Goal: Task Accomplishment & Management: Use online tool/utility

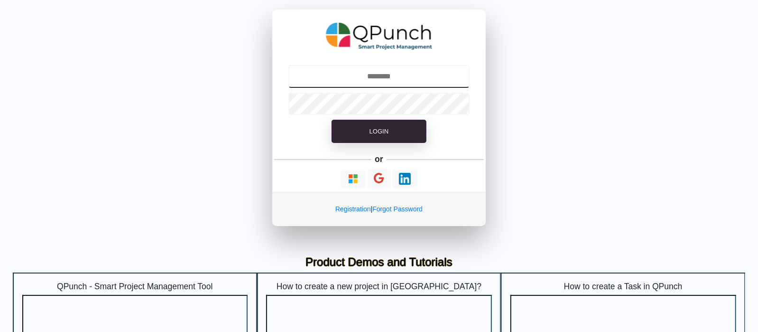
drag, startPoint x: 415, startPoint y: 75, endPoint x: 418, endPoint y: 84, distance: 8.9
click at [418, 84] on input "text" at bounding box center [380, 76] width 182 height 23
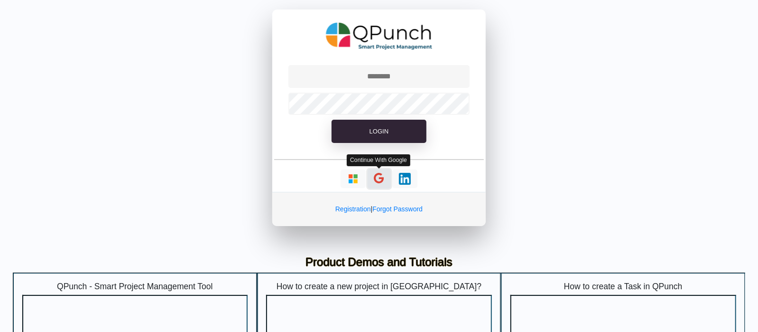
click at [374, 177] on button "button" at bounding box center [379, 178] width 23 height 19
click at [380, 178] on icon "button" at bounding box center [379, 178] width 10 height 12
click at [387, 177] on button "button" at bounding box center [379, 178] width 23 height 19
click at [381, 173] on icon "button" at bounding box center [379, 178] width 10 height 12
type input "**********"
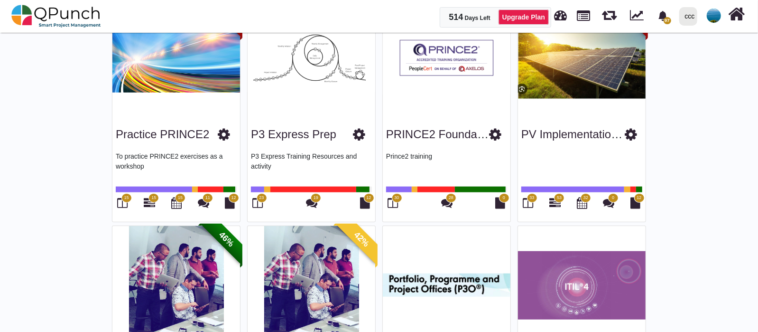
scroll to position [495, 0]
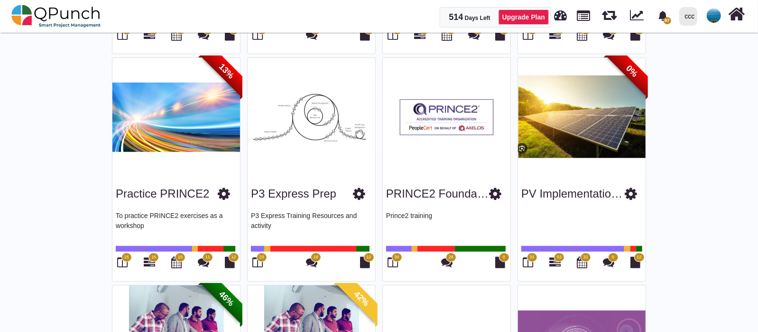
click at [532, 254] on span "33" at bounding box center [532, 257] width 5 height 7
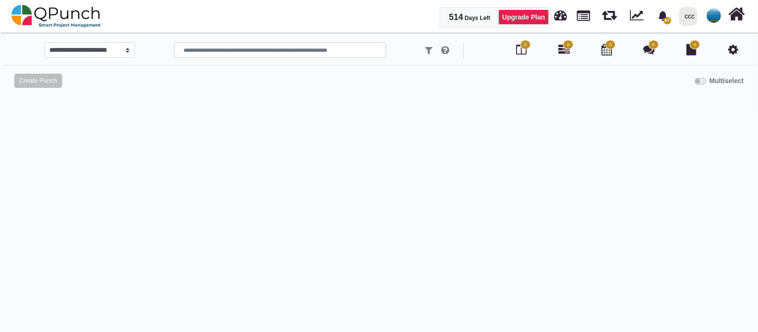
select select
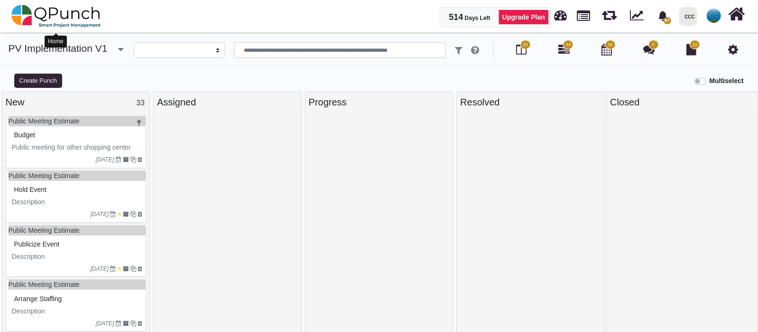
click at [38, 24] on img at bounding box center [56, 16] width 90 height 28
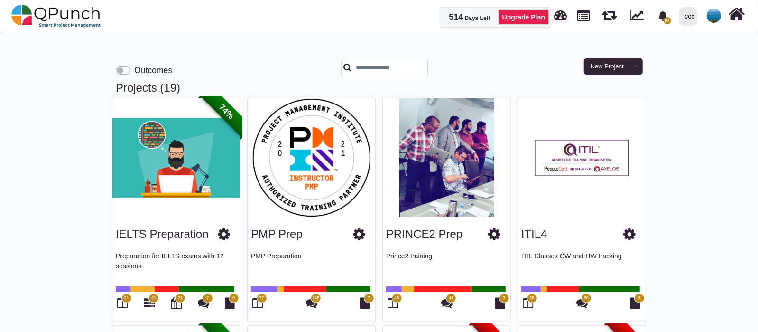
click at [262, 302] on span "77" at bounding box center [262, 297] width 10 height 9
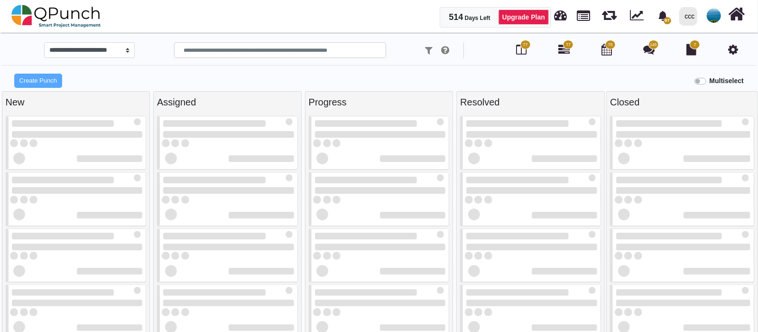
select select "*****"
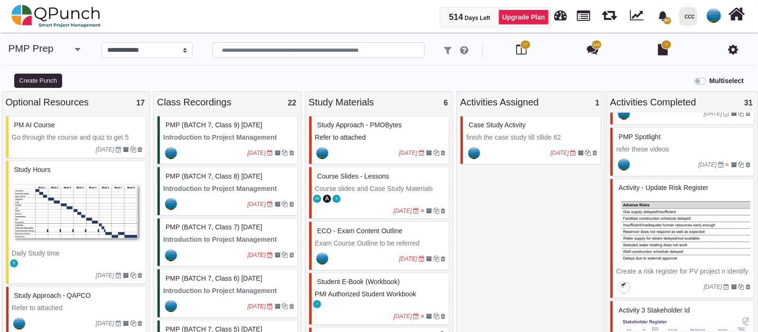
scroll to position [1542, 0]
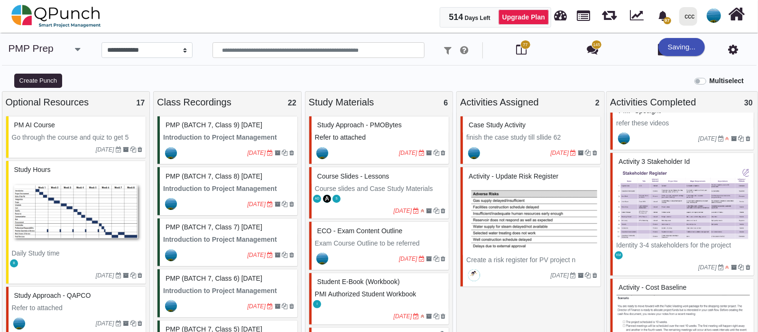
click at [539, 200] on img at bounding box center [532, 219] width 131 height 71
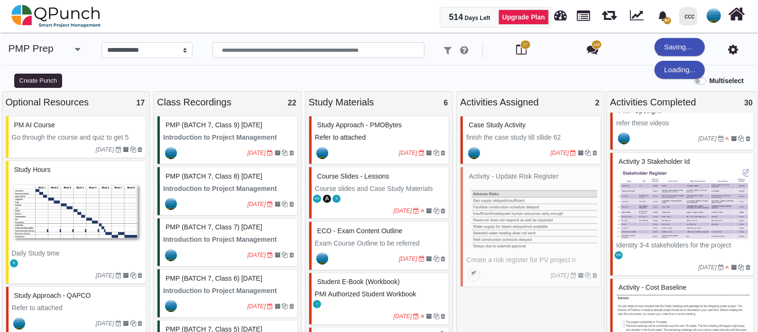
select select "*******"
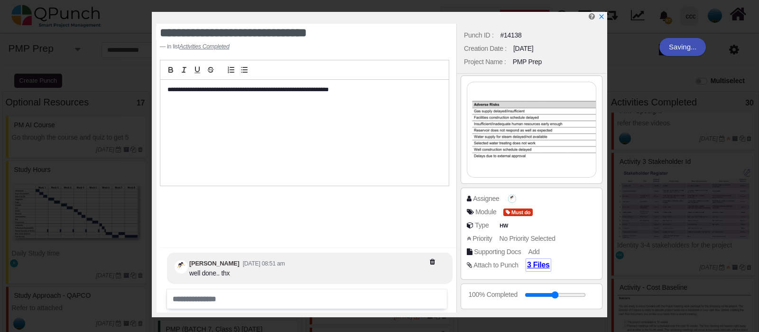
click at [536, 266] on span "3 Files" at bounding box center [538, 265] width 23 height 8
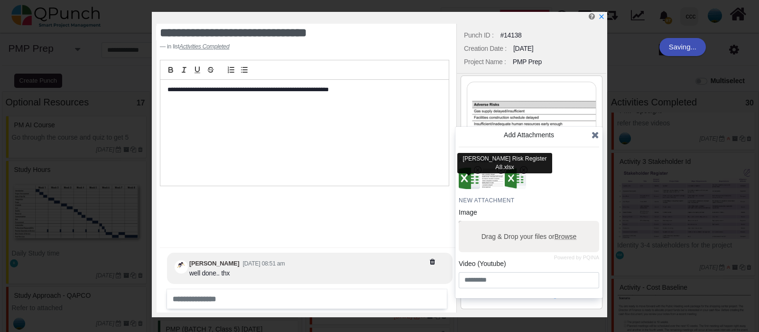
click at [469, 186] on img "button" at bounding box center [470, 178] width 25 height 25
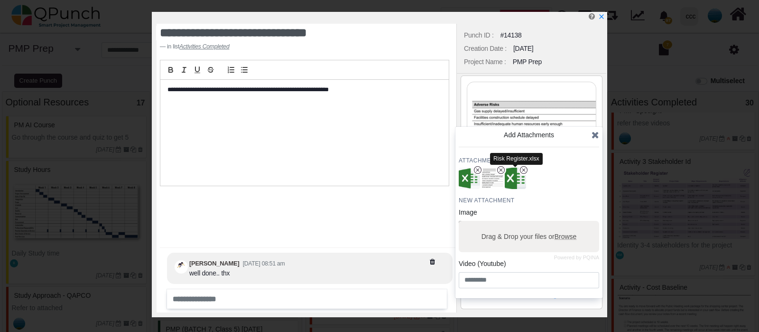
click at [517, 180] on img "button" at bounding box center [516, 178] width 25 height 25
click at [602, 16] on icon "x" at bounding box center [602, 17] width 8 height 8
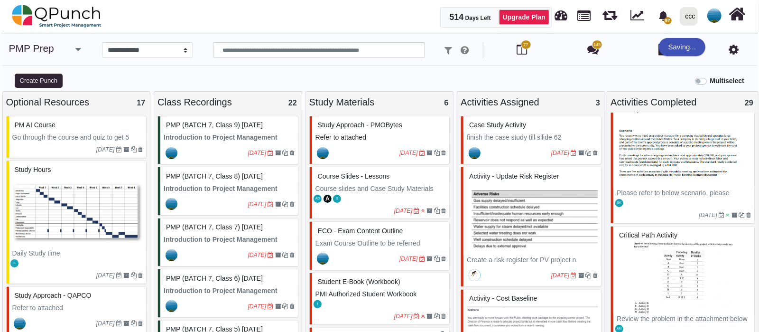
scroll to position [81, 0]
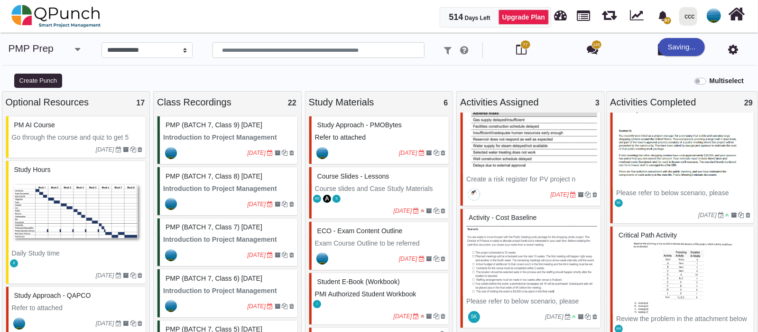
click at [547, 252] on img at bounding box center [532, 260] width 131 height 71
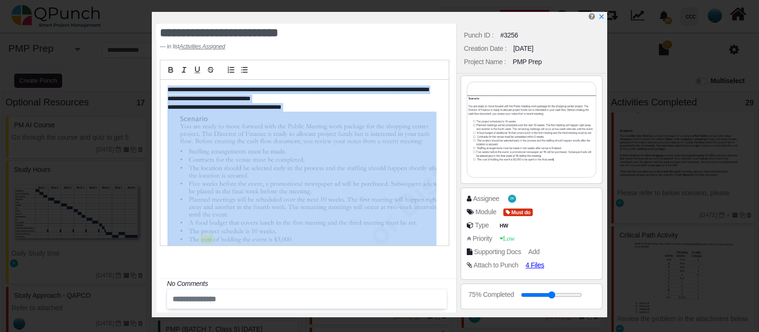
scroll to position [7, 0]
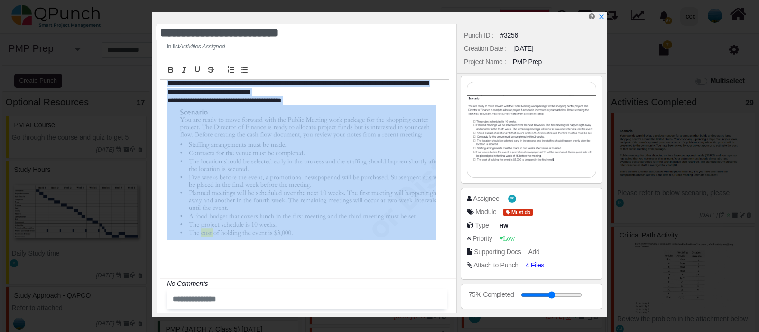
drag, startPoint x: 167, startPoint y: 85, endPoint x: 334, endPoint y: 228, distance: 220.5
click at [334, 228] on div "**********" at bounding box center [304, 163] width 289 height 166
copy div "**********"
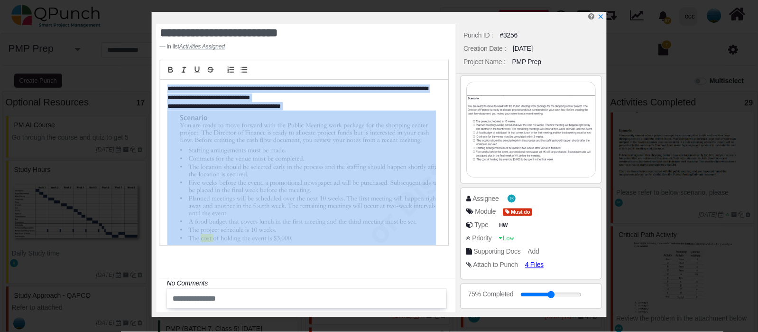
scroll to position [0, 0]
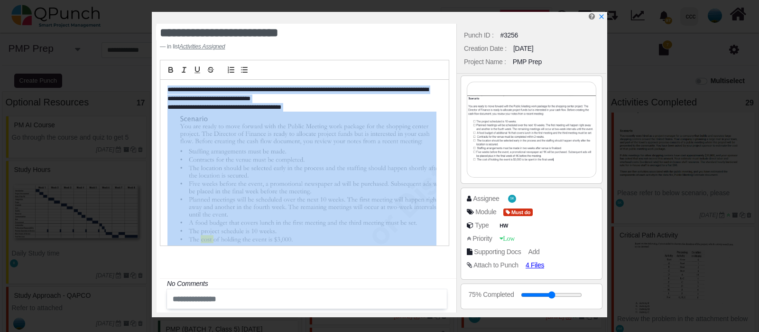
click at [532, 112] on img at bounding box center [532, 129] width 129 height 95
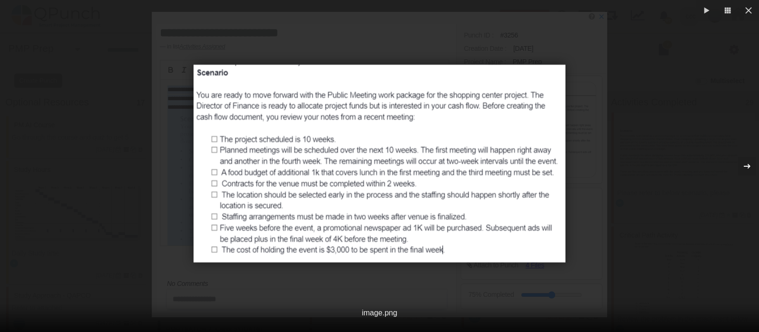
click at [748, 165] on icon "button" at bounding box center [747, 165] width 7 height 5
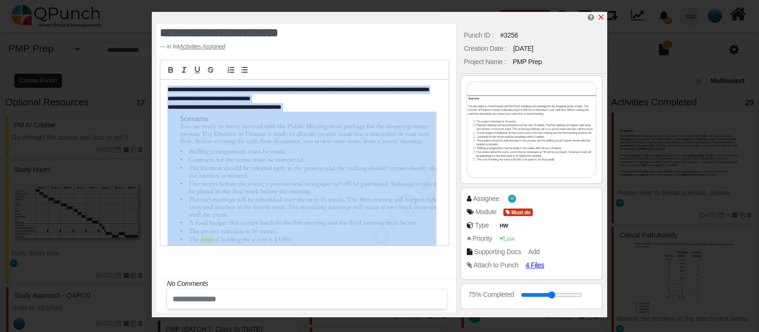
click at [603, 19] on icon "x" at bounding box center [601, 17] width 5 height 5
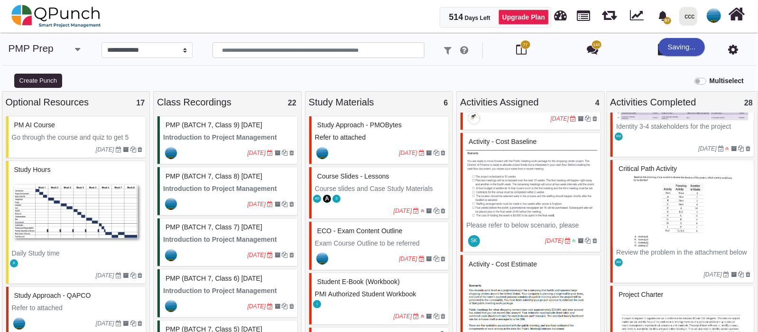
scroll to position [206, 0]
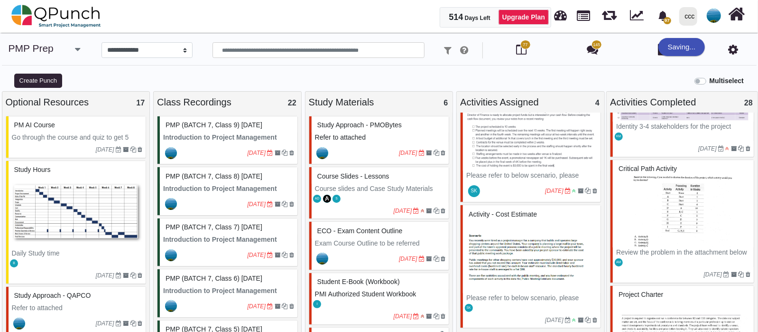
click at [526, 250] on img at bounding box center [532, 257] width 131 height 71
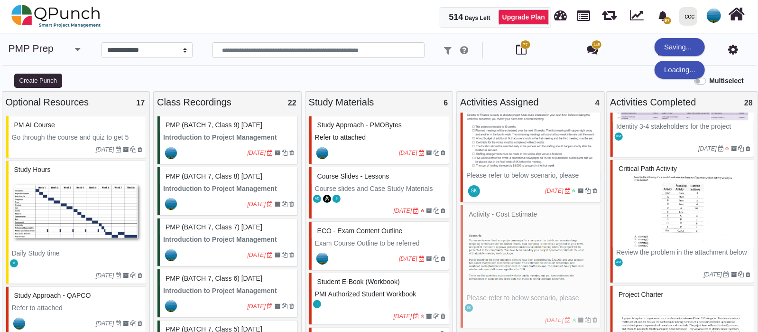
select select "*******"
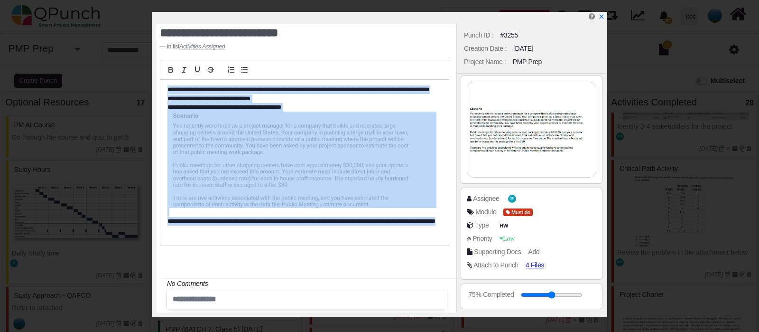
drag, startPoint x: 166, startPoint y: 86, endPoint x: 316, endPoint y: 235, distance: 210.8
click at [316, 235] on div "**********" at bounding box center [304, 163] width 289 height 166
click at [601, 20] on icon "x" at bounding box center [602, 17] width 8 height 8
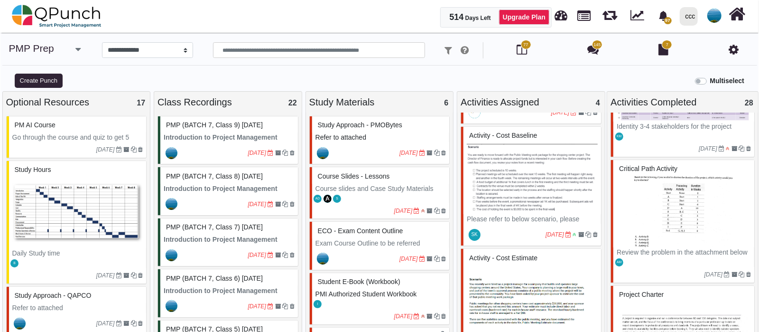
scroll to position [206, 0]
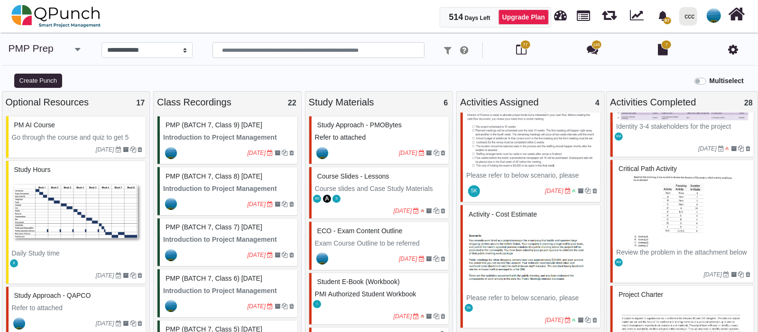
click at [509, 229] on img at bounding box center [532, 257] width 131 height 71
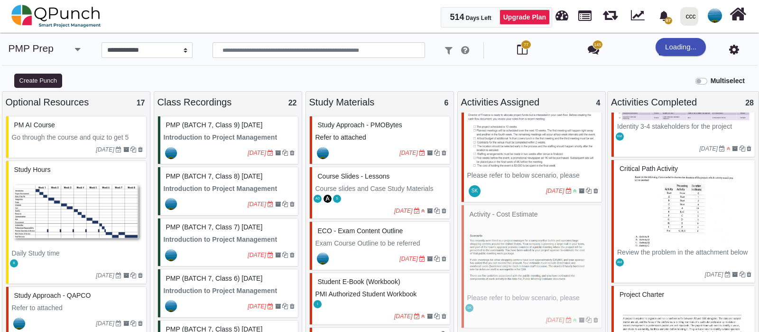
select select "*******"
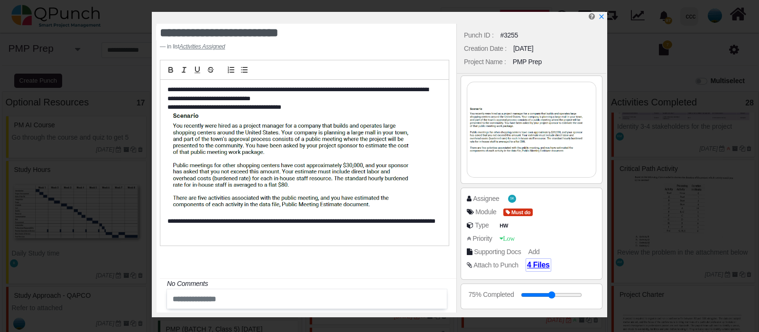
click at [536, 267] on span "4 Files" at bounding box center [538, 265] width 23 height 8
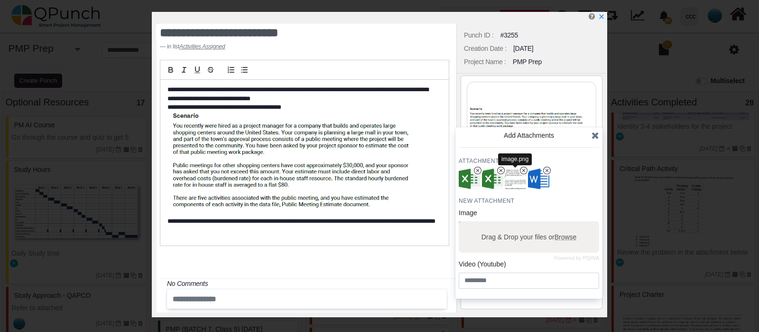
click at [518, 177] on img "button" at bounding box center [516, 179] width 25 height 25
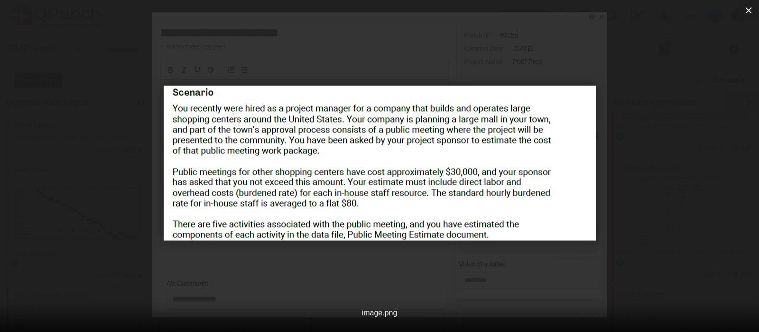
click at [749, 9] on icon "button" at bounding box center [748, 10] width 11 height 11
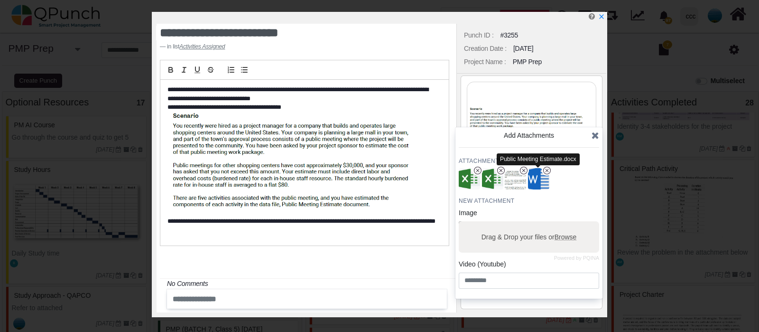
click at [539, 172] on img "button" at bounding box center [538, 179] width 25 height 25
click at [486, 182] on img "button" at bounding box center [492, 179] width 25 height 25
click at [602, 20] on icon "x" at bounding box center [602, 17] width 8 height 8
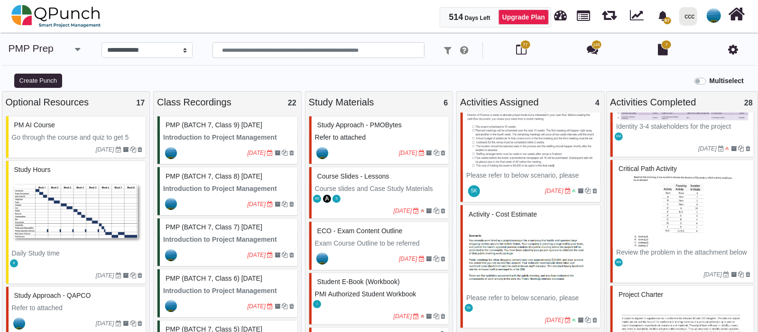
click at [507, 262] on img at bounding box center [532, 257] width 131 height 71
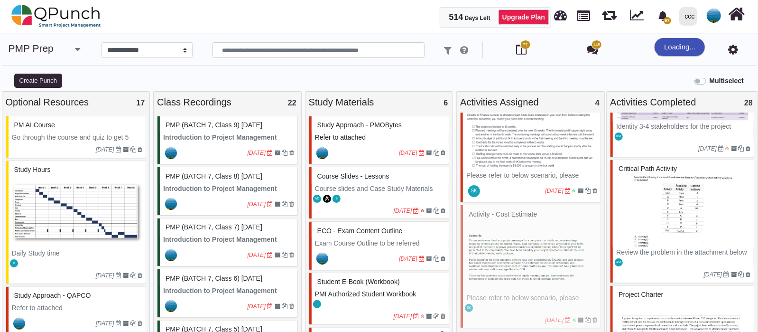
select select "*******"
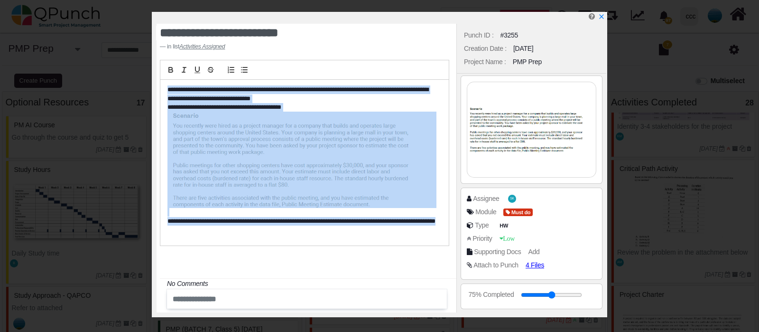
drag, startPoint x: 168, startPoint y: 90, endPoint x: 283, endPoint y: 241, distance: 189.4
click at [283, 241] on div "**********" at bounding box center [304, 163] width 289 height 166
copy div "**********"
click at [602, 14] on icon "x" at bounding box center [602, 17] width 8 height 8
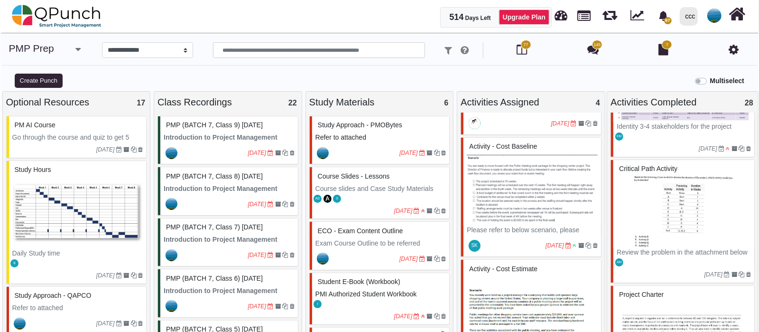
scroll to position [88, 0]
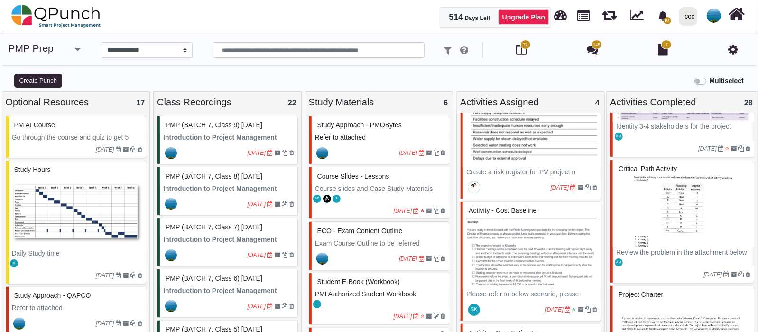
click at [529, 249] on img at bounding box center [532, 253] width 131 height 71
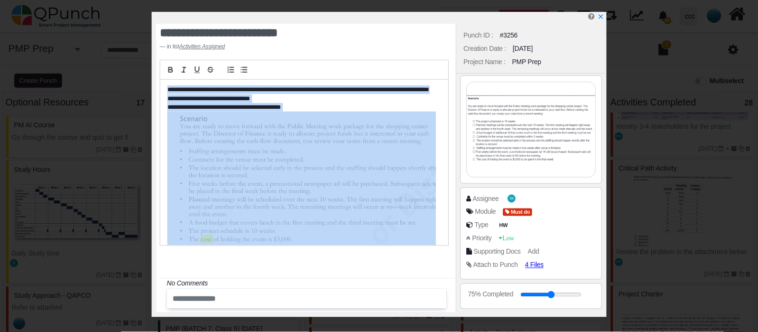
scroll to position [7, 0]
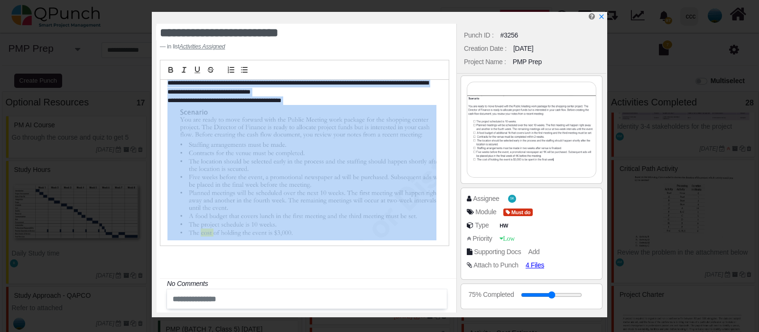
drag, startPoint x: 168, startPoint y: 90, endPoint x: 325, endPoint y: 224, distance: 206.7
click at [325, 224] on div "**********" at bounding box center [304, 163] width 289 height 166
copy div "**********"
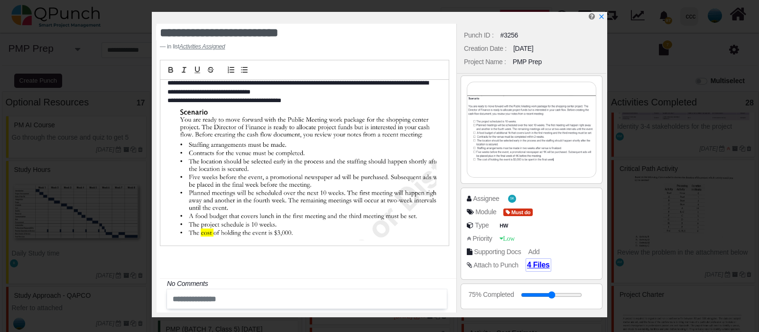
click at [537, 262] on span "4 Files" at bounding box center [538, 265] width 23 height 8
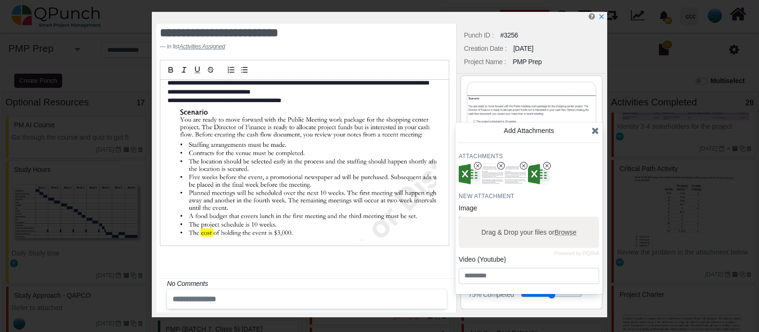
click at [596, 131] on icon at bounding box center [596, 130] width 8 height 9
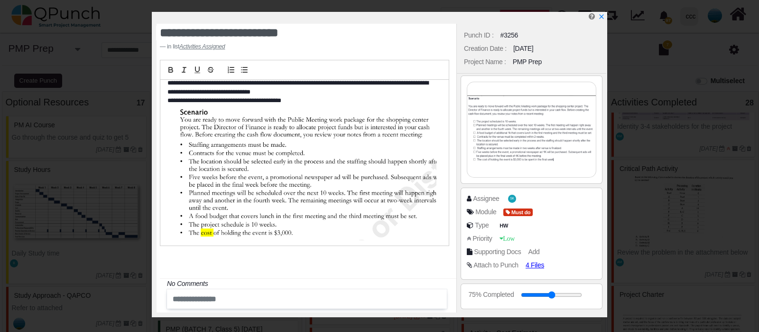
click at [571, 135] on img at bounding box center [532, 129] width 129 height 95
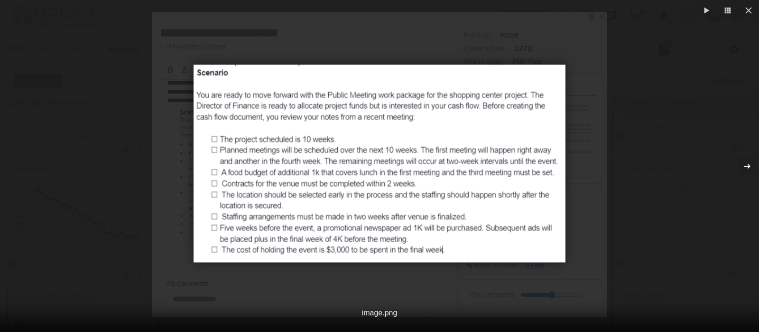
click at [751, 168] on icon "button" at bounding box center [747, 165] width 11 height 11
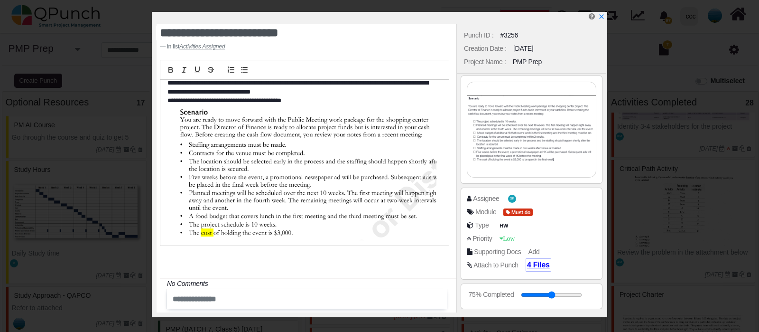
click at [542, 266] on span "4 Files" at bounding box center [538, 265] width 23 height 8
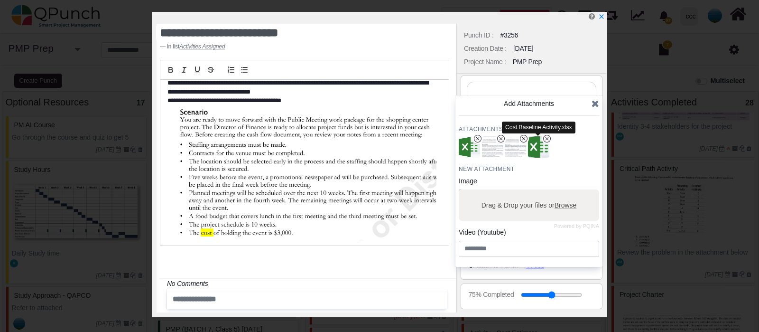
click at [535, 146] on img "button" at bounding box center [538, 147] width 25 height 25
click at [605, 15] on div at bounding box center [382, 18] width 450 height 12
click at [600, 17] on icon "x" at bounding box center [602, 17] width 8 height 8
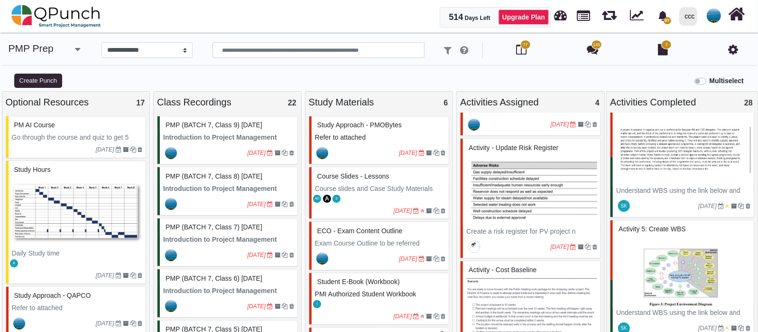
scroll to position [2017, 0]
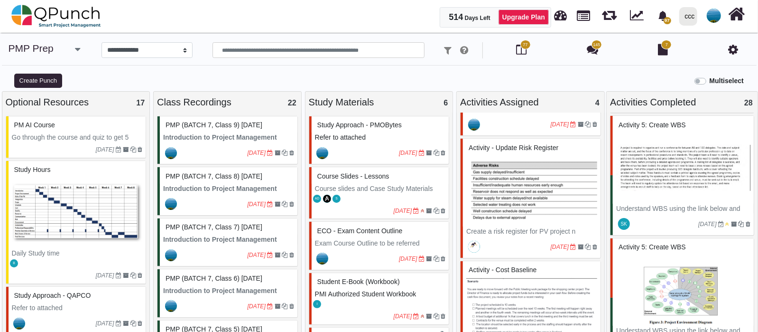
click at [677, 270] on img at bounding box center [684, 289] width 134 height 71
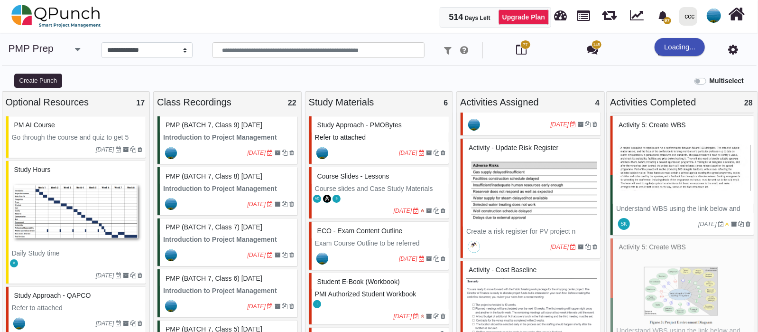
select select "*******"
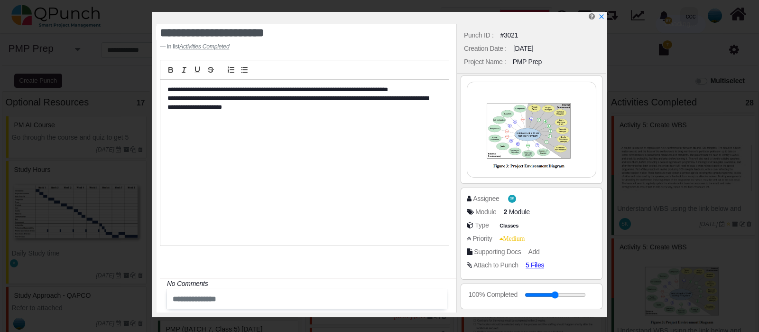
click at [546, 137] on img at bounding box center [532, 129] width 129 height 95
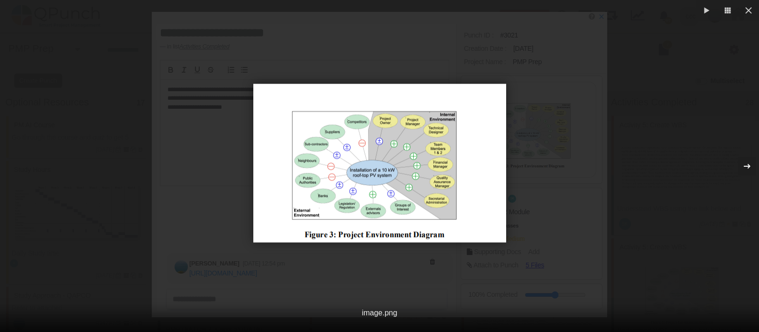
click at [744, 163] on icon "button" at bounding box center [747, 165] width 11 height 11
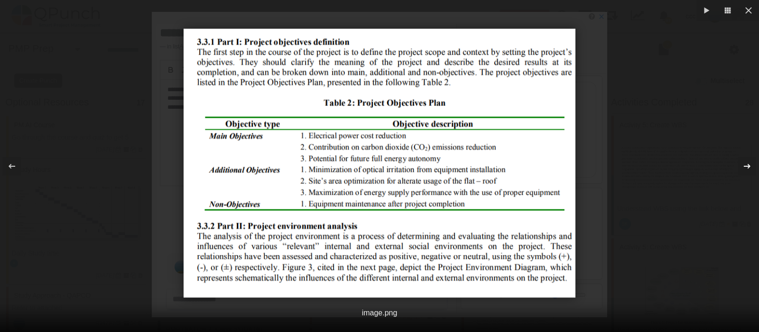
click at [744, 163] on icon "button" at bounding box center [747, 165] width 11 height 11
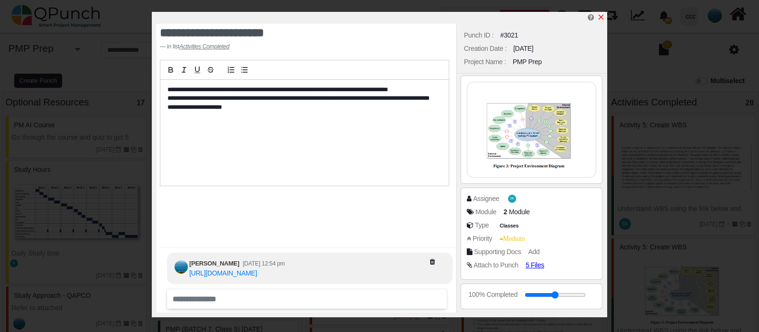
click at [603, 16] on icon "x" at bounding box center [601, 17] width 5 height 5
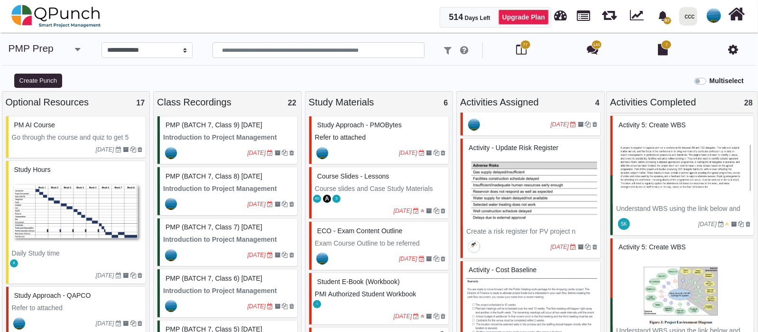
click at [653, 154] on img at bounding box center [684, 167] width 134 height 71
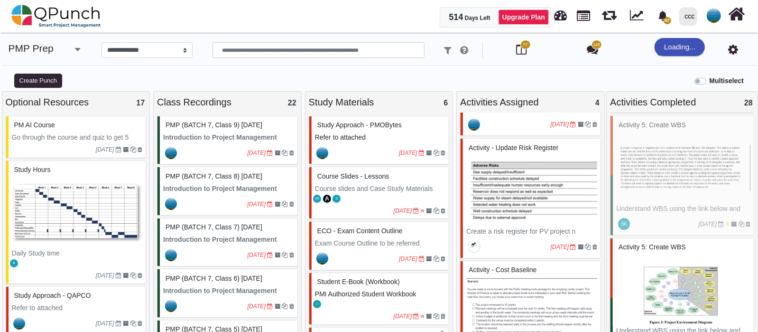
select select "*******"
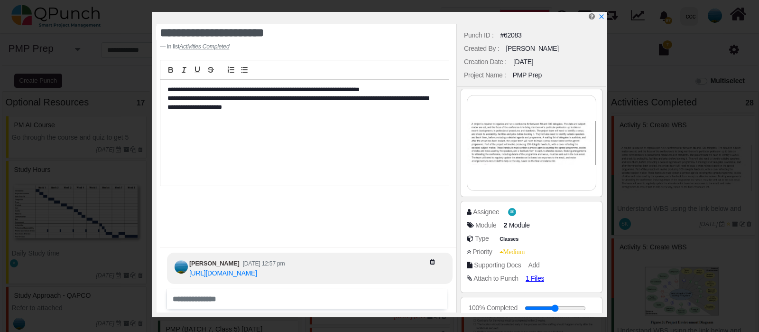
click at [518, 136] on img at bounding box center [532, 142] width 129 height 95
click at [600, 18] on icon "x" at bounding box center [601, 17] width 5 height 5
